Goal: Task Accomplishment & Management: Manage account settings

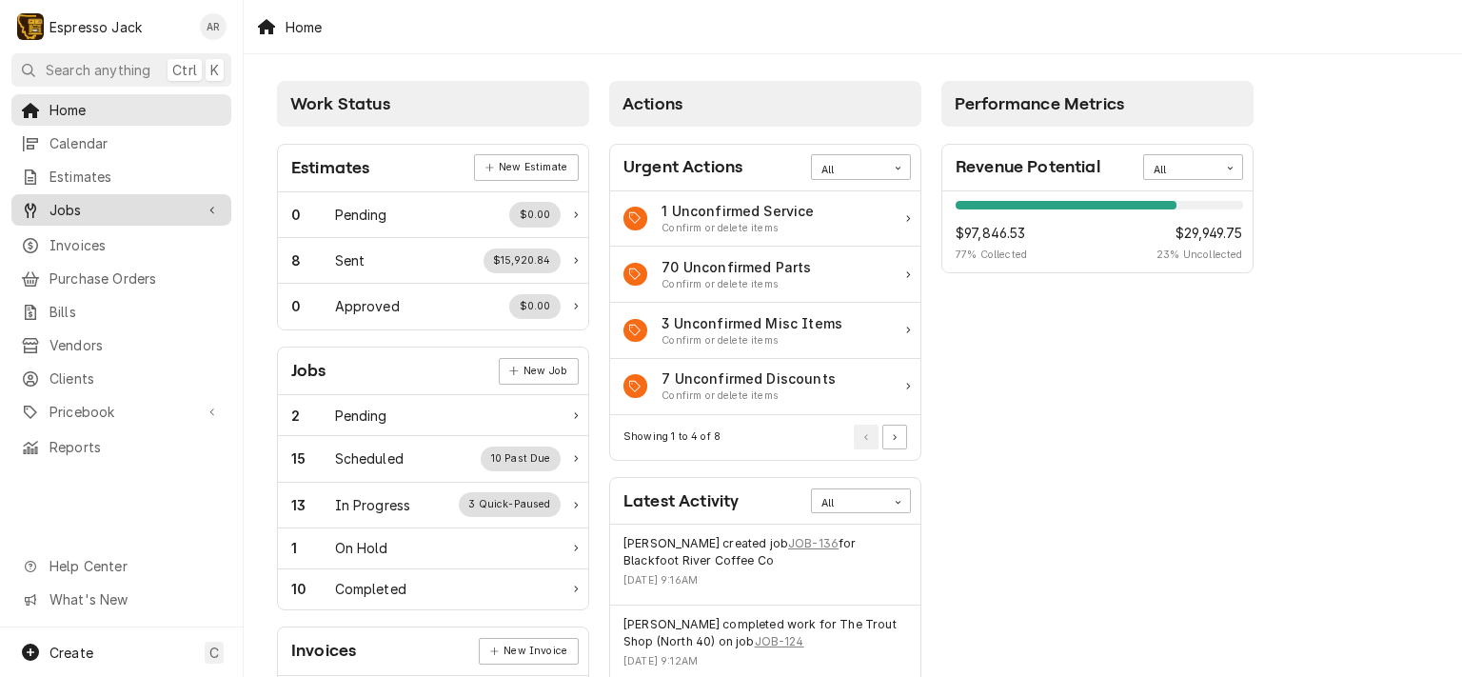
click at [84, 200] on span "Jobs" at bounding box center [121, 210] width 144 height 20
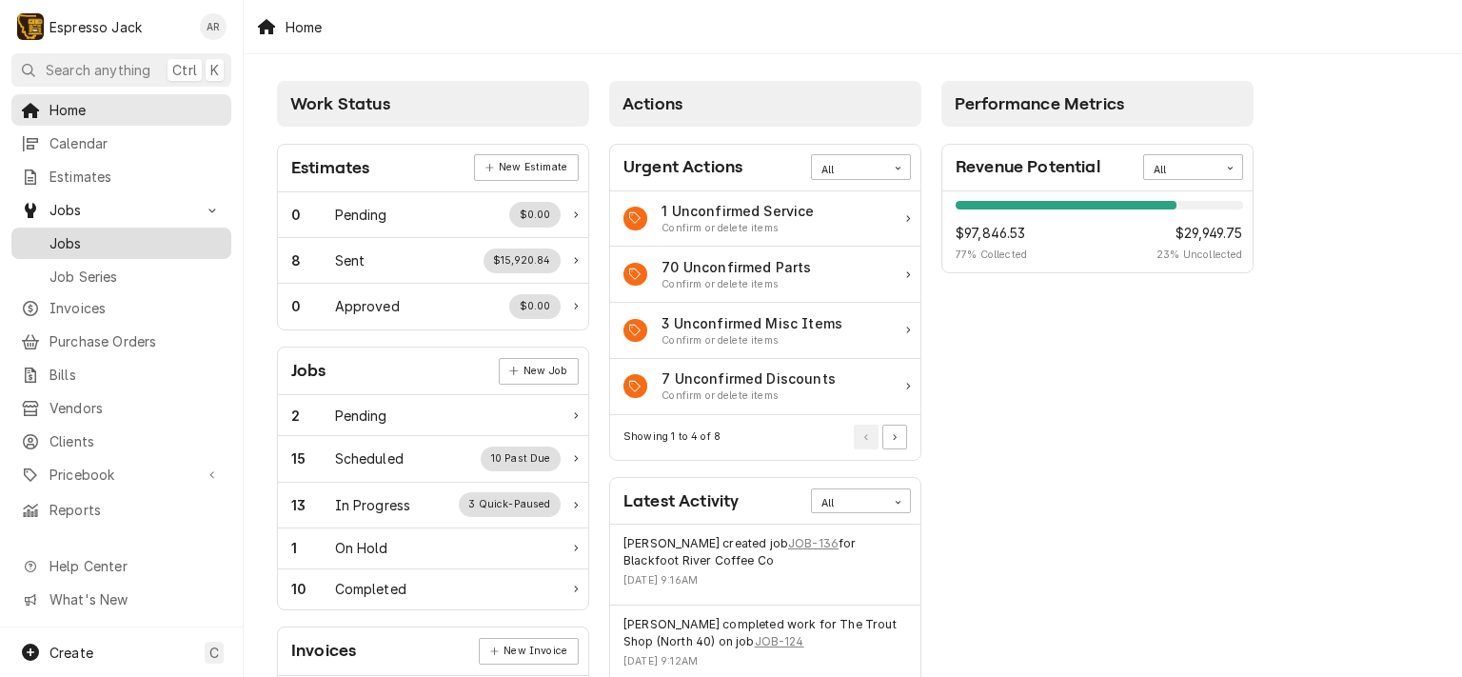
click at [55, 242] on span "Jobs" at bounding box center [135, 243] width 172 height 20
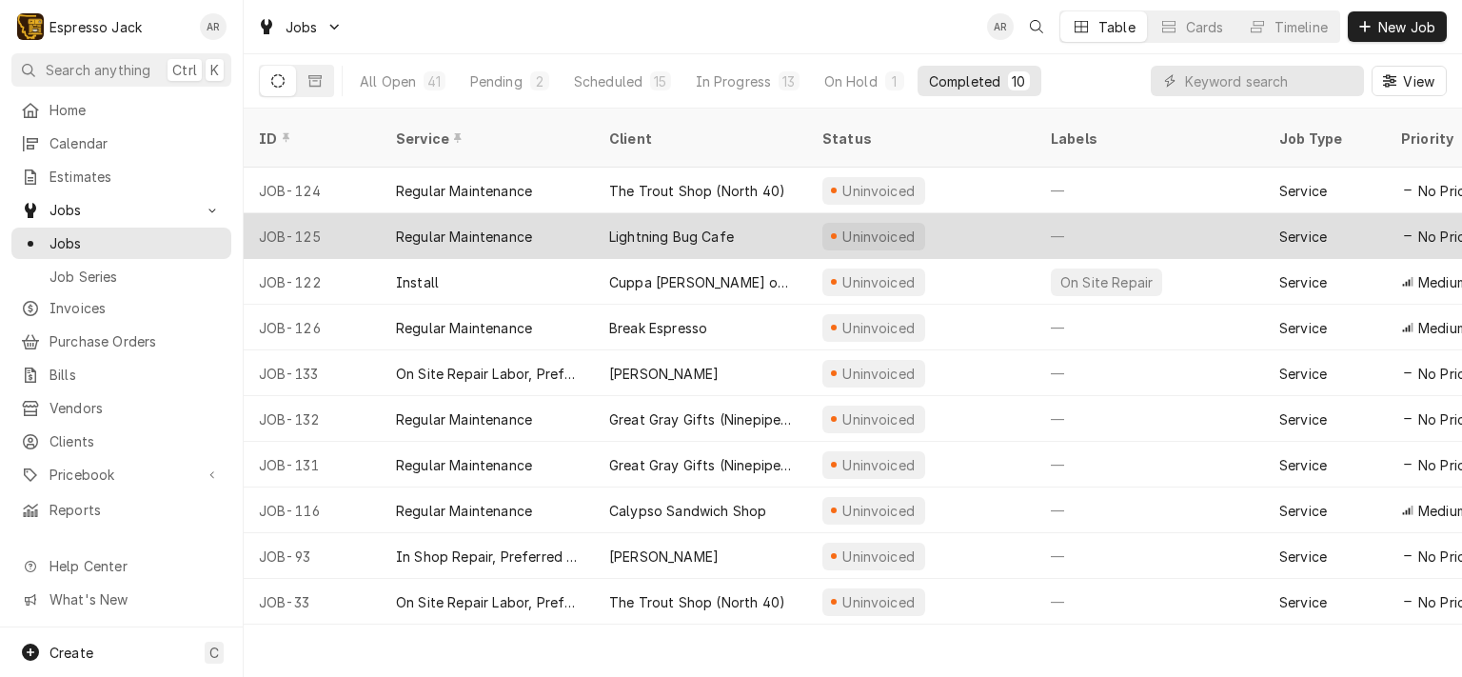
click at [718, 226] on div "Lightning Bug Cafe" at bounding box center [671, 236] width 125 height 20
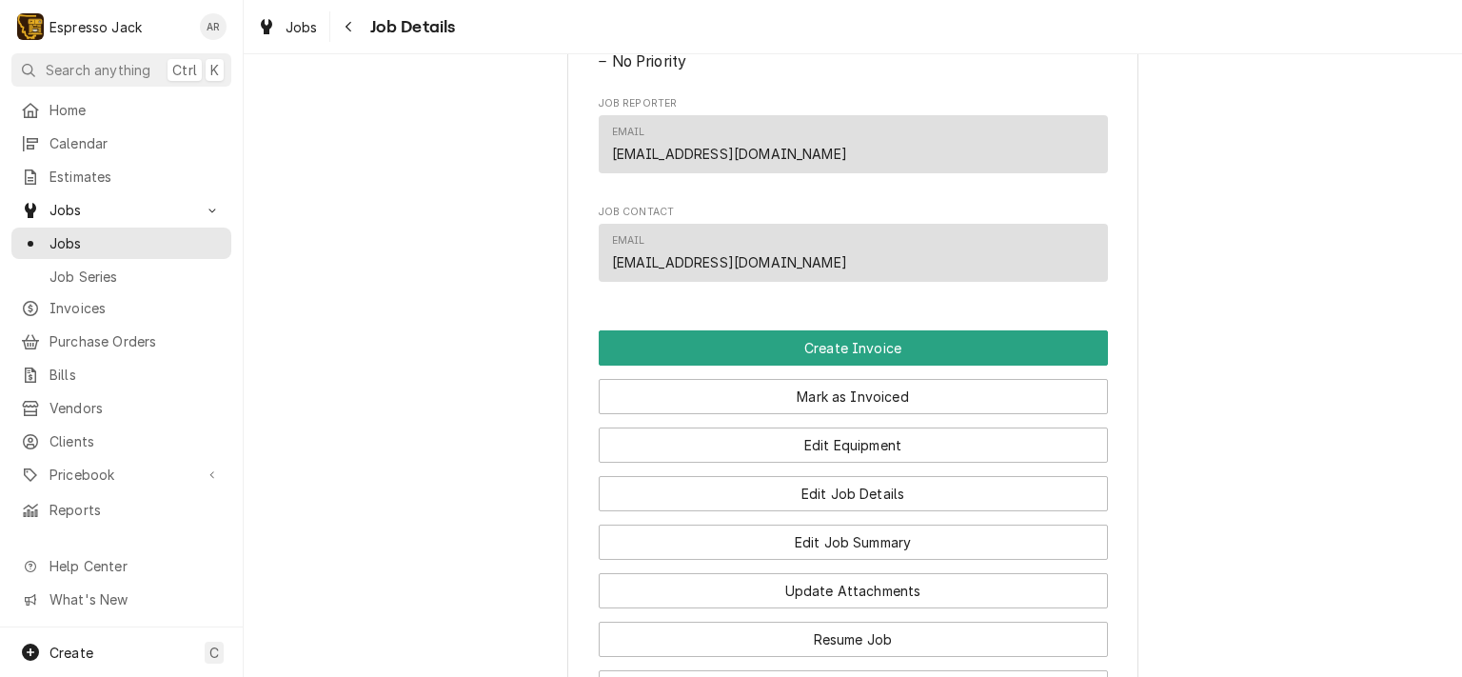
scroll to position [1028, 0]
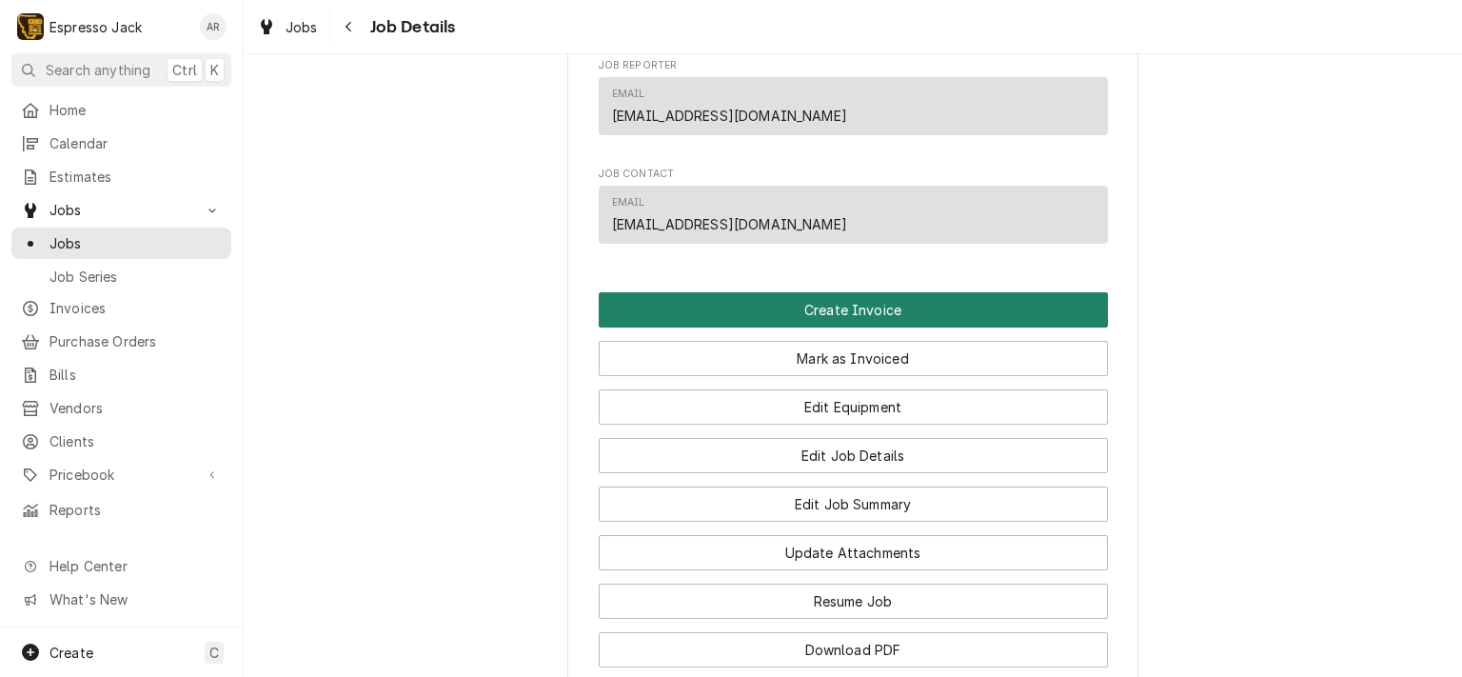
click at [929, 327] on button "Create Invoice" at bounding box center [853, 309] width 509 height 35
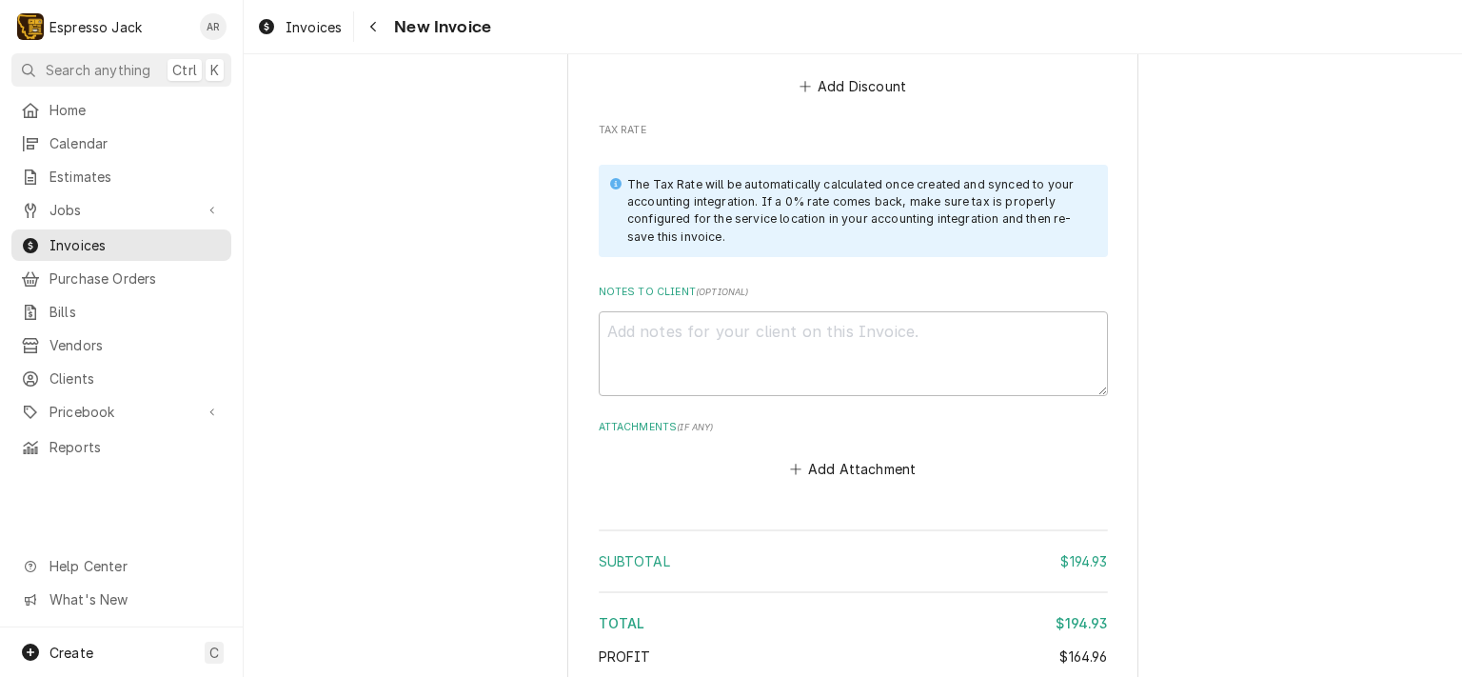
scroll to position [2770, 0]
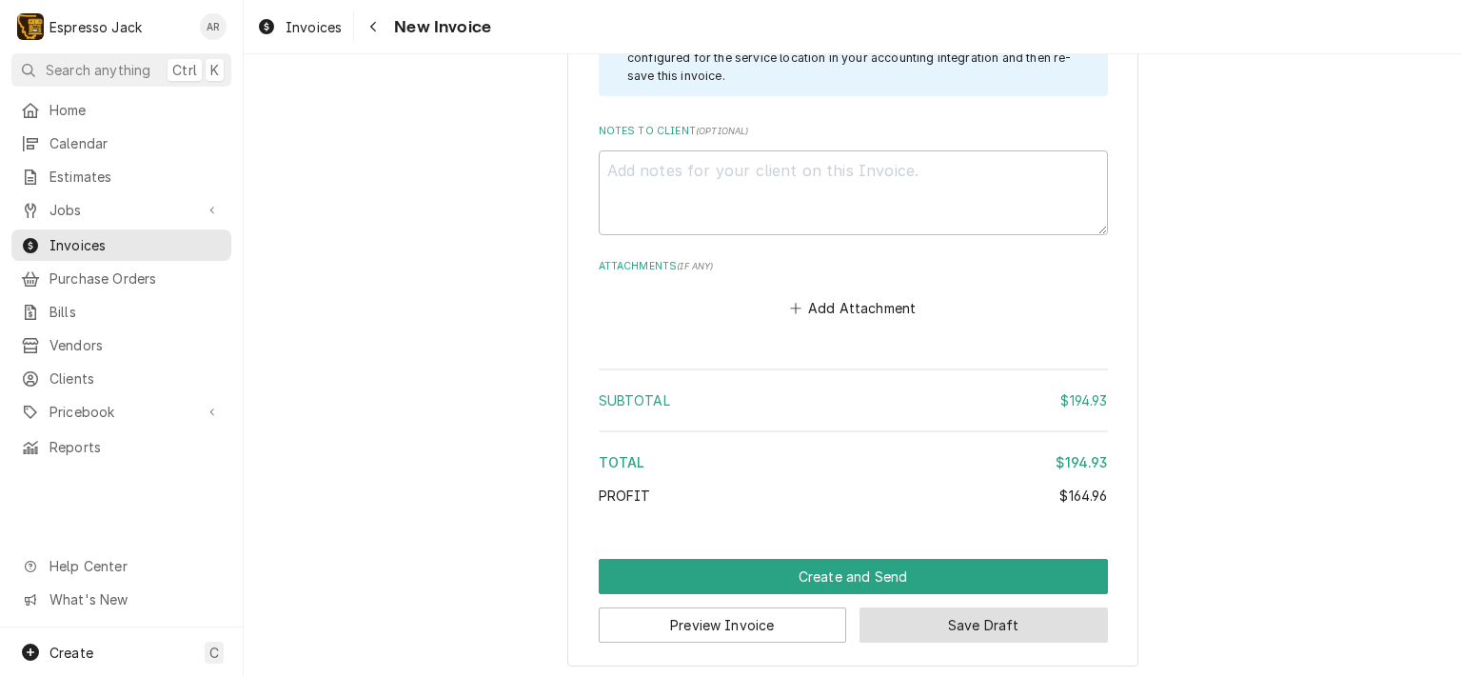
click at [917, 619] on button "Save Draft" at bounding box center [983, 624] width 248 height 35
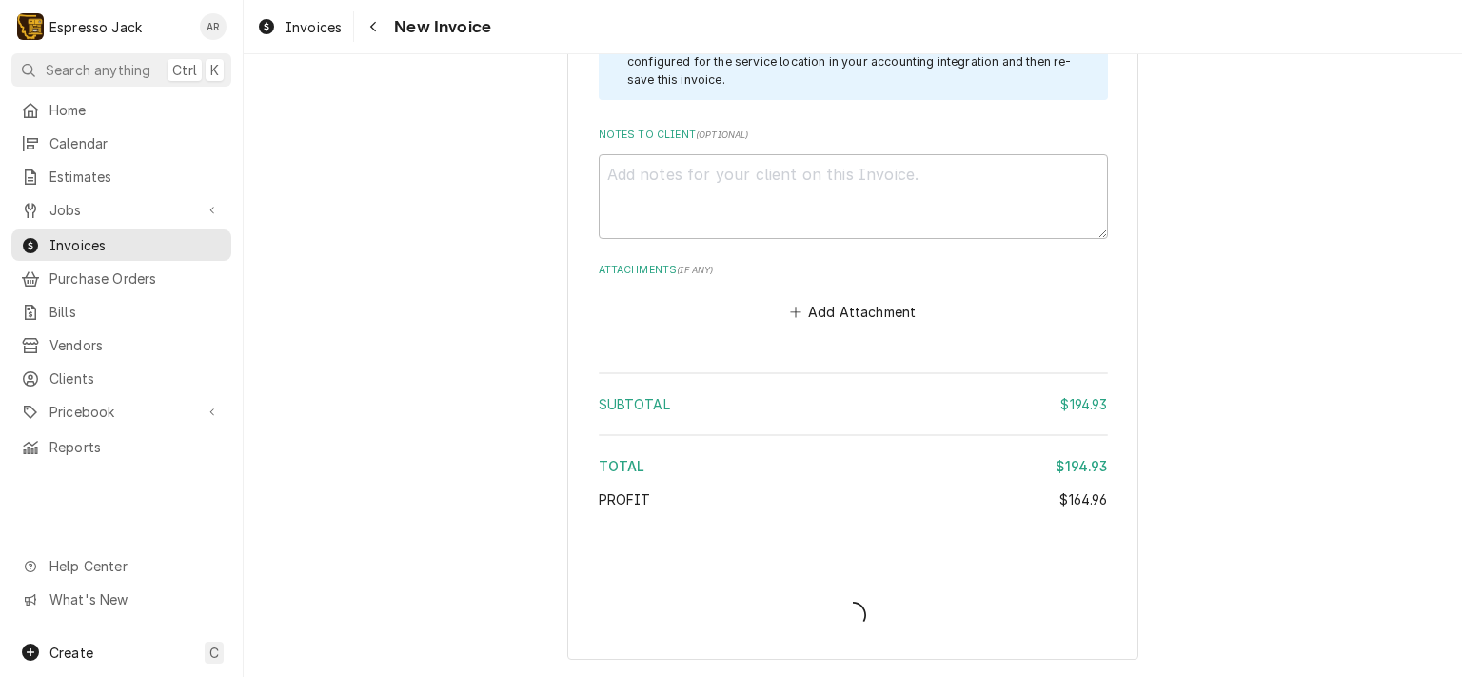
scroll to position [2761, 0]
type textarea "x"
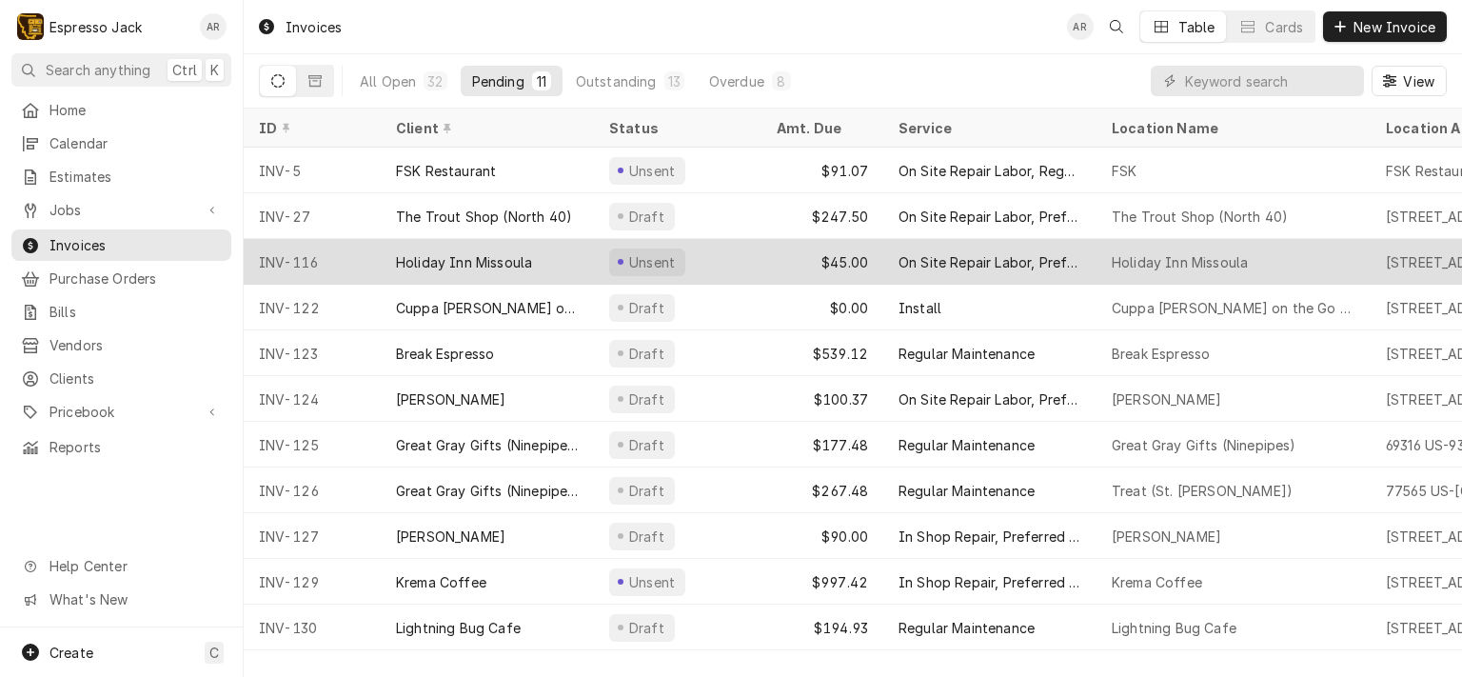
click at [502, 256] on div "Holiday Inn Missoula" at bounding box center [464, 262] width 136 height 20
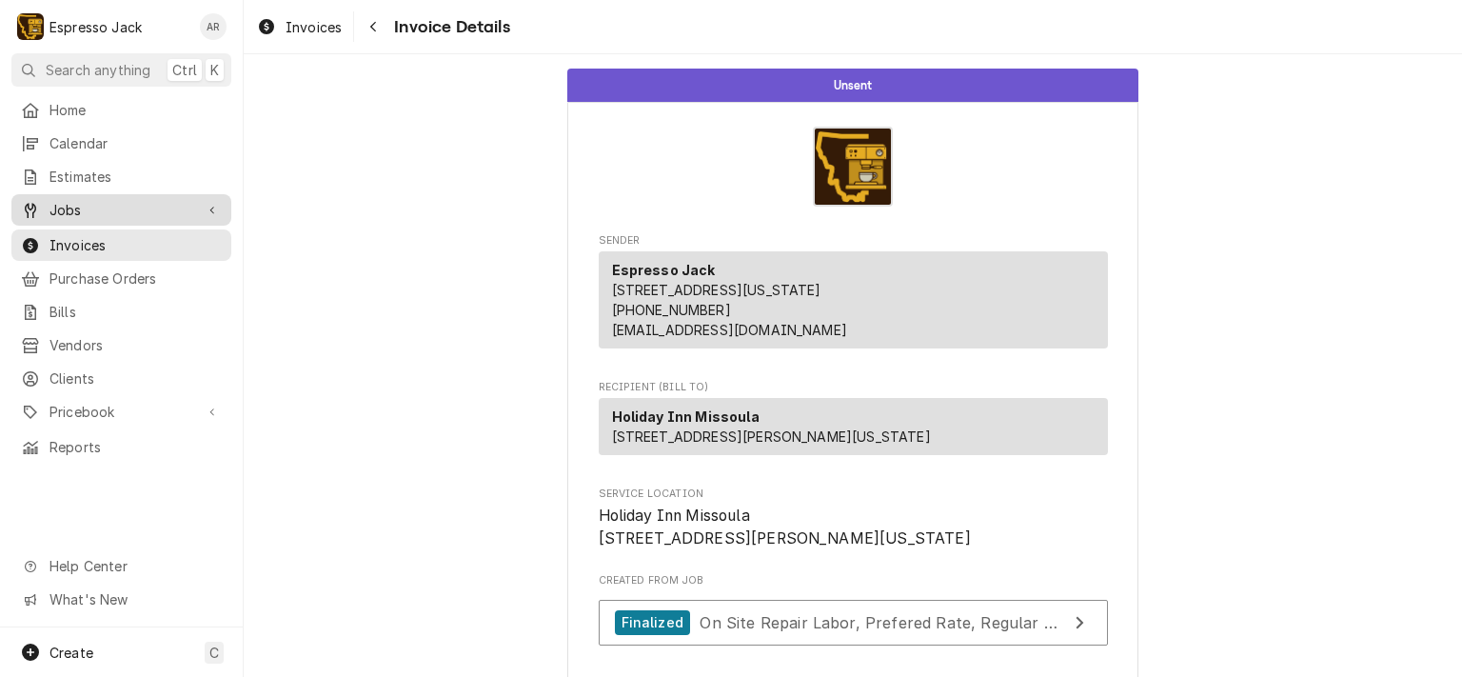
click at [96, 201] on span "Jobs" at bounding box center [121, 210] width 144 height 20
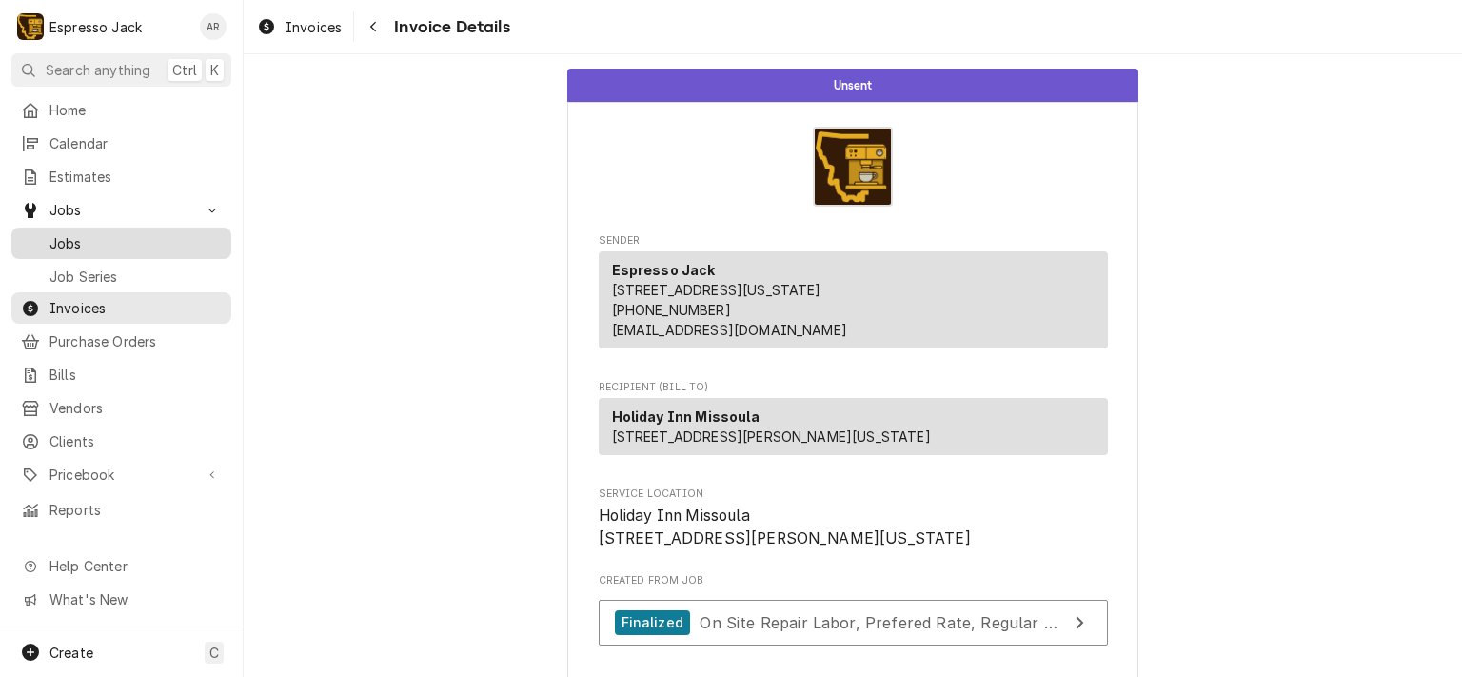
click at [84, 233] on span "Jobs" at bounding box center [135, 243] width 172 height 20
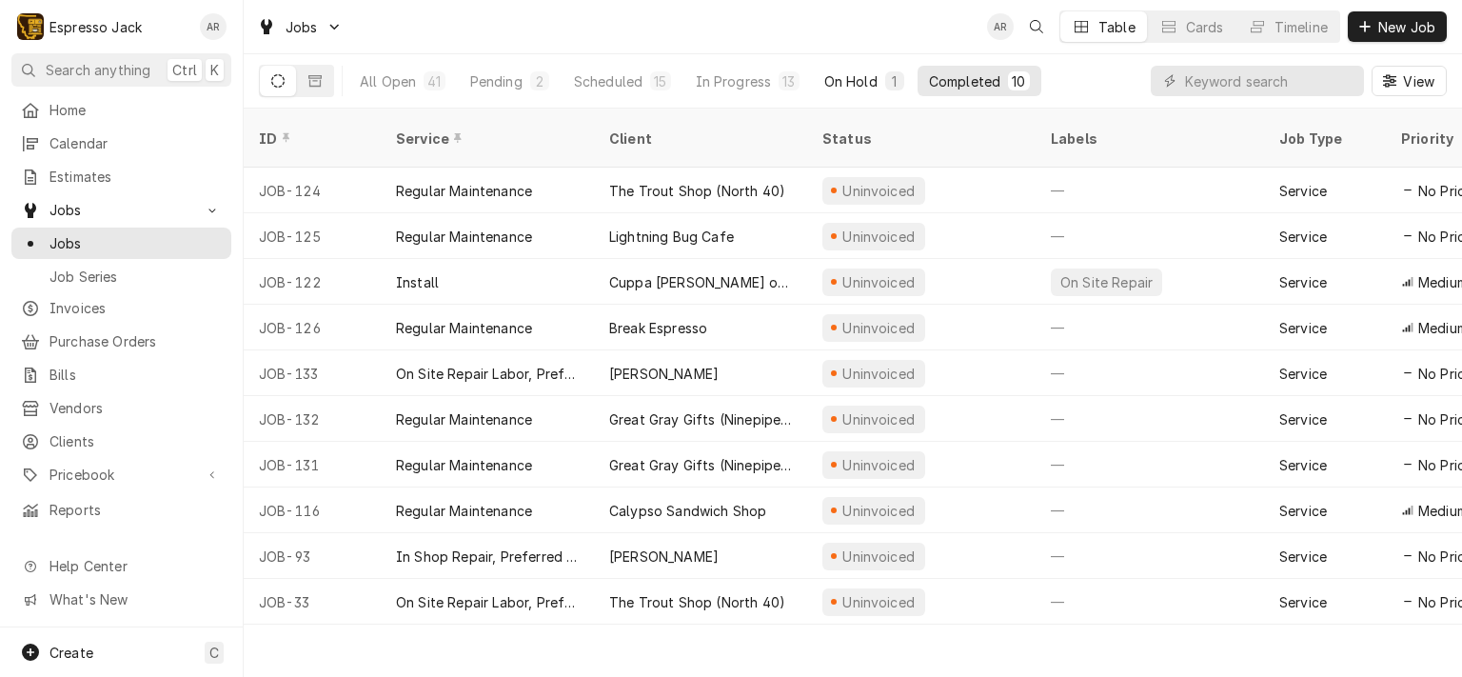
click at [839, 78] on div "On Hold" at bounding box center [850, 81] width 53 height 20
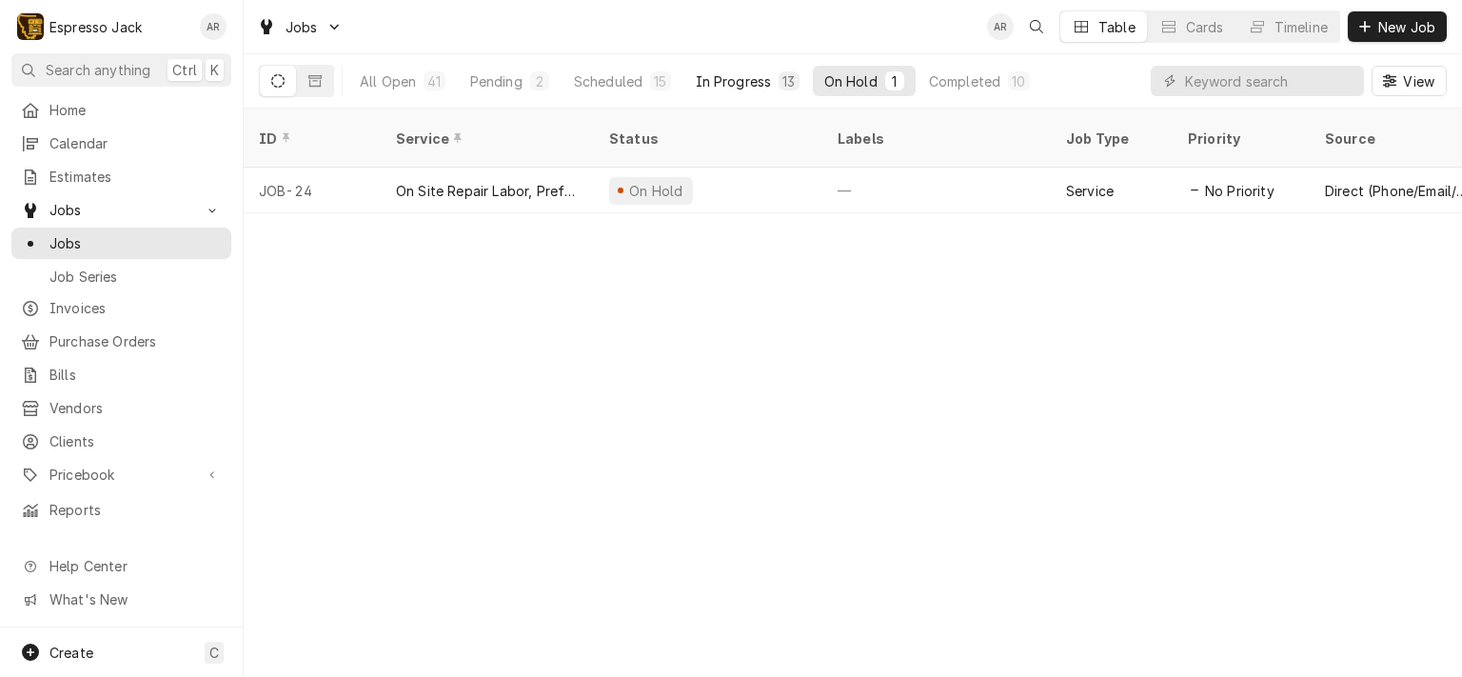
click at [758, 72] on div "In Progress" at bounding box center [734, 81] width 76 height 20
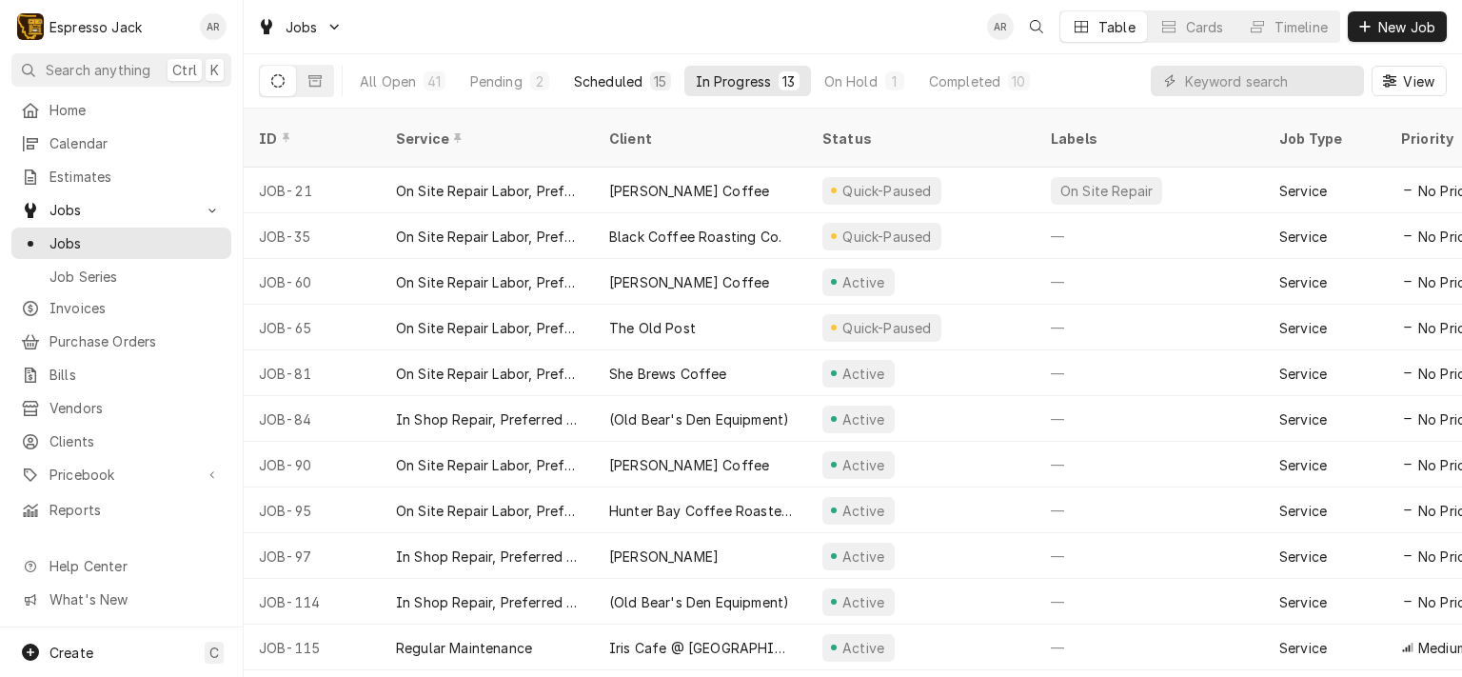
click at [614, 78] on div "Scheduled" at bounding box center [608, 81] width 69 height 20
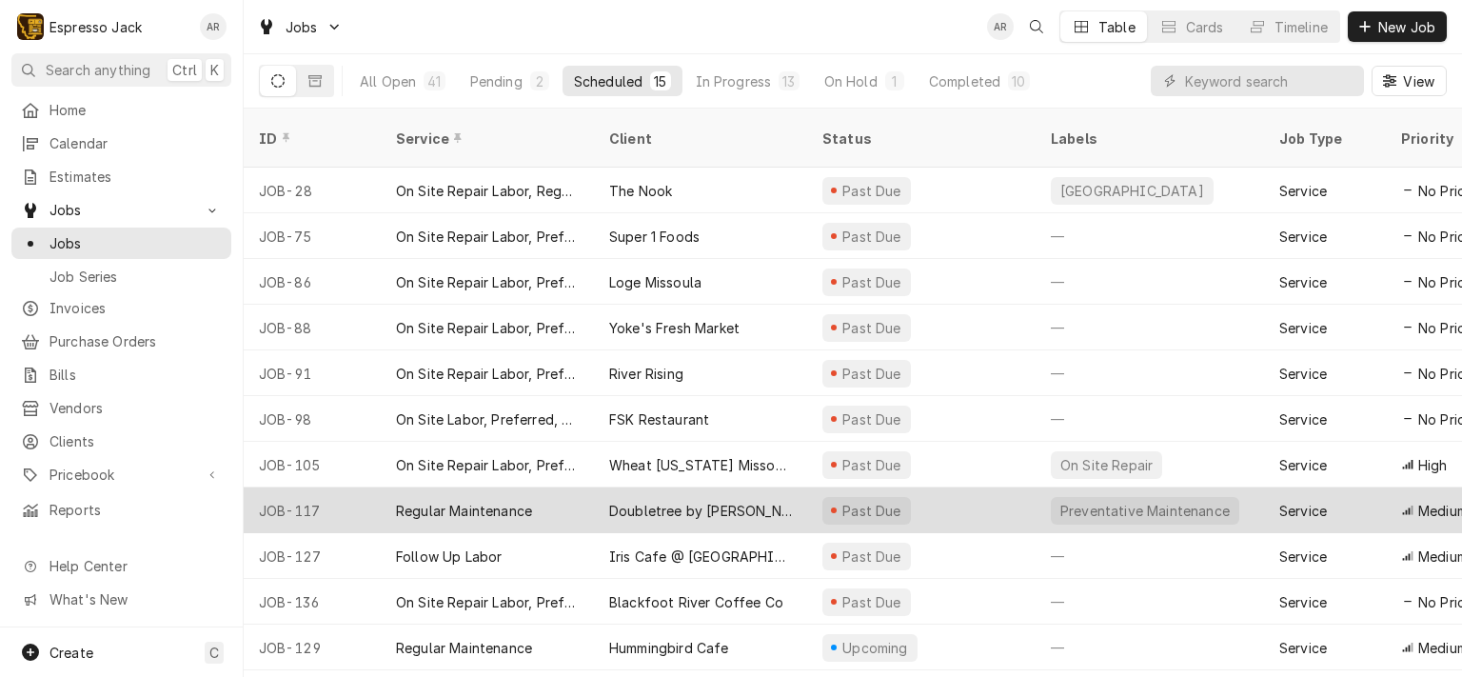
click at [758, 491] on div "Doubletree by [PERSON_NAME]" at bounding box center [700, 510] width 213 height 46
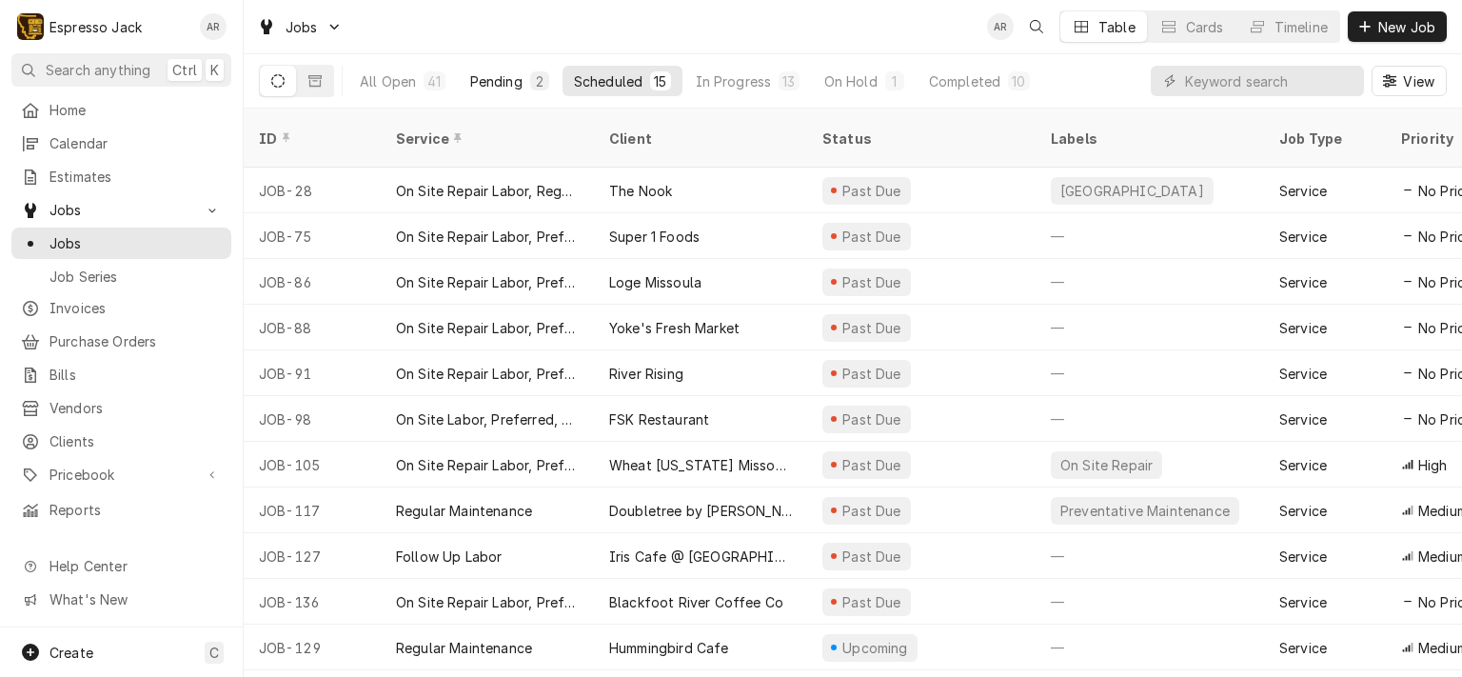
click at [502, 78] on div "Pending" at bounding box center [496, 81] width 52 height 20
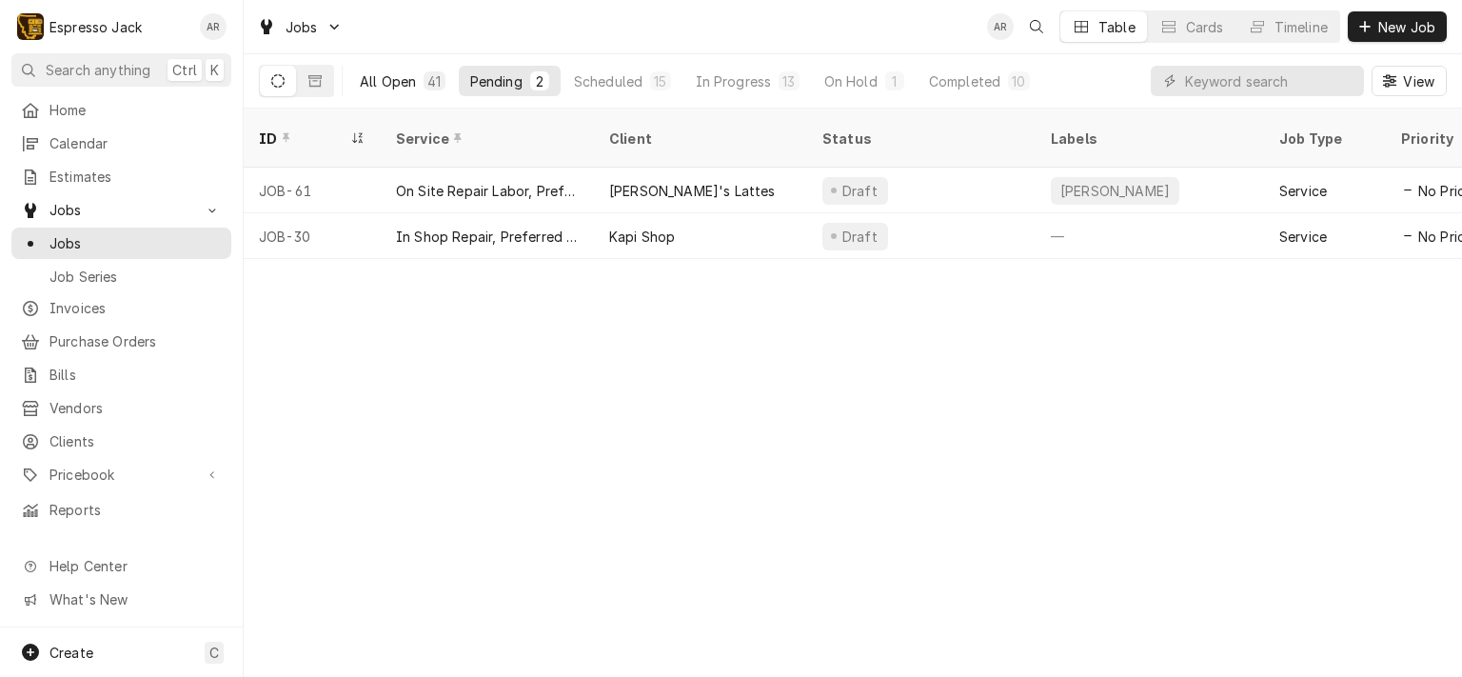
click at [378, 77] on div "All Open" at bounding box center [388, 81] width 56 height 20
